Goal: Navigation & Orientation: Find specific page/section

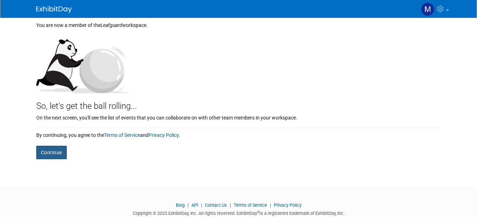
scroll to position [53, 0]
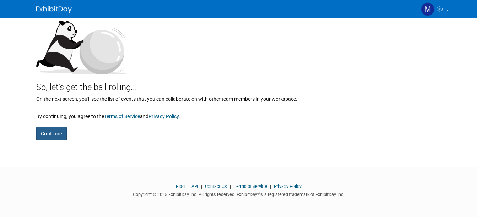
click at [45, 135] on button "Continue" at bounding box center [51, 133] width 31 height 13
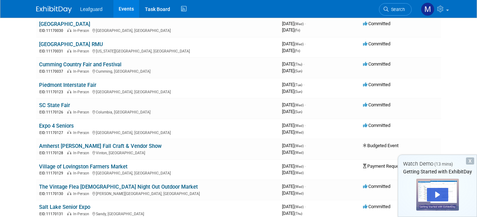
scroll to position [249, 0]
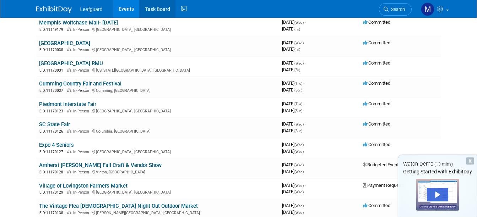
click at [151, 8] on link "Task Board" at bounding box center [158, 9] width 36 height 18
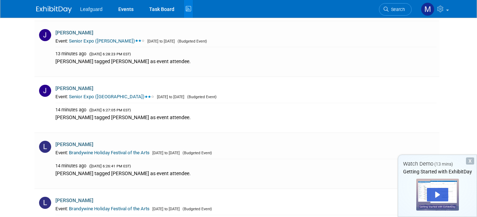
scroll to position [1882, 0]
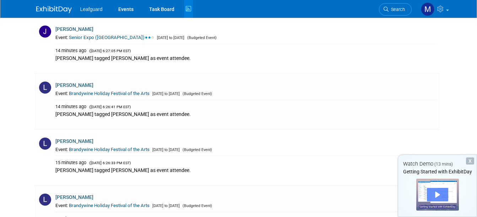
click at [435, 192] on div "Play" at bounding box center [437, 194] width 21 height 13
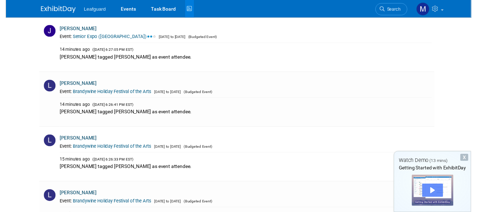
scroll to position [0, 0]
